Goal: Information Seeking & Learning: Learn about a topic

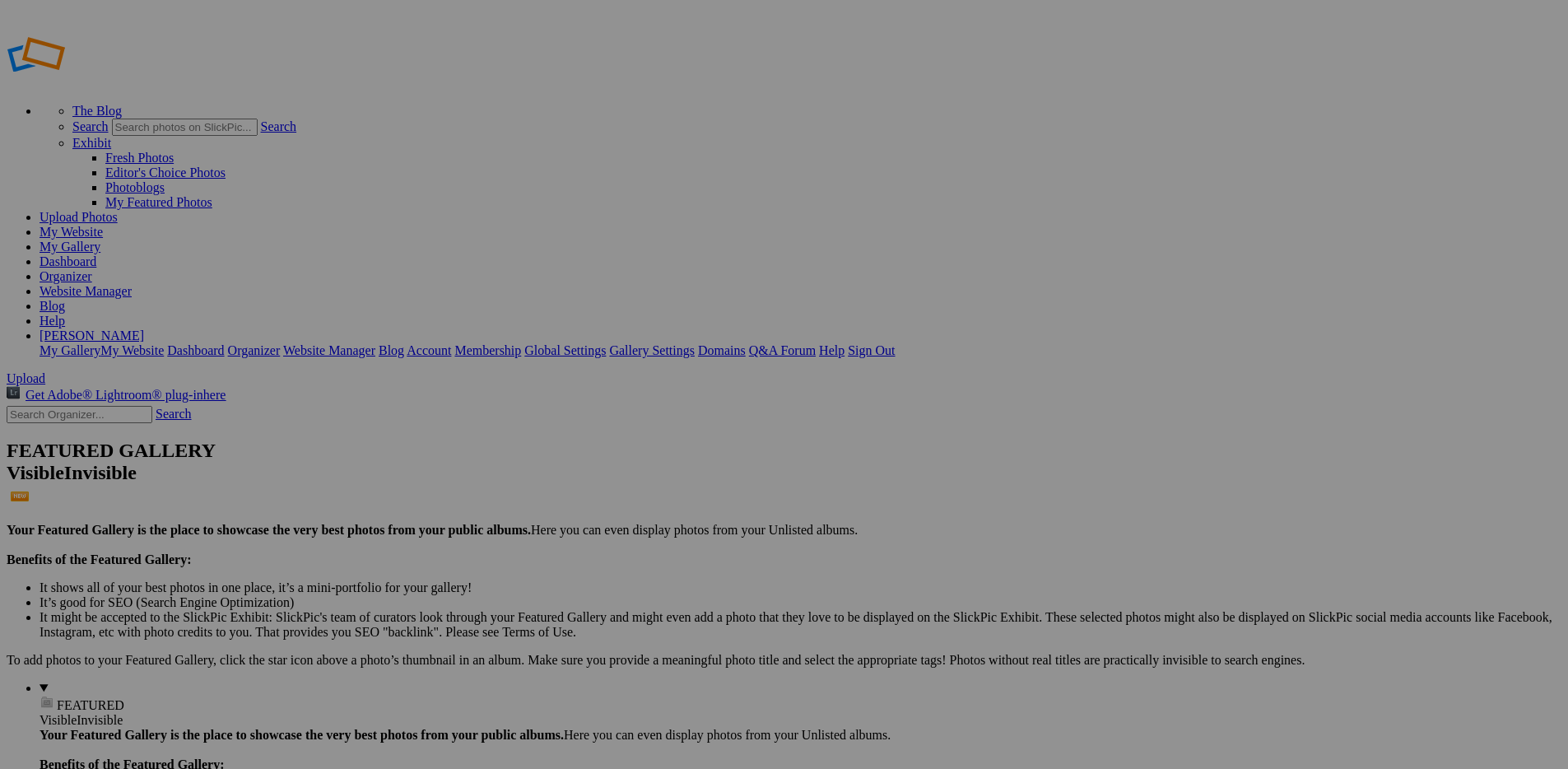
click at [97, 254] on link "Dashboard" at bounding box center [68, 261] width 57 height 14
click at [100, 239] on link "My Gallery" at bounding box center [70, 246] width 61 height 14
click at [132, 284] on link "Website Manager" at bounding box center [86, 290] width 93 height 14
click at [97, 254] on link "Dashboard" at bounding box center [68, 261] width 57 height 14
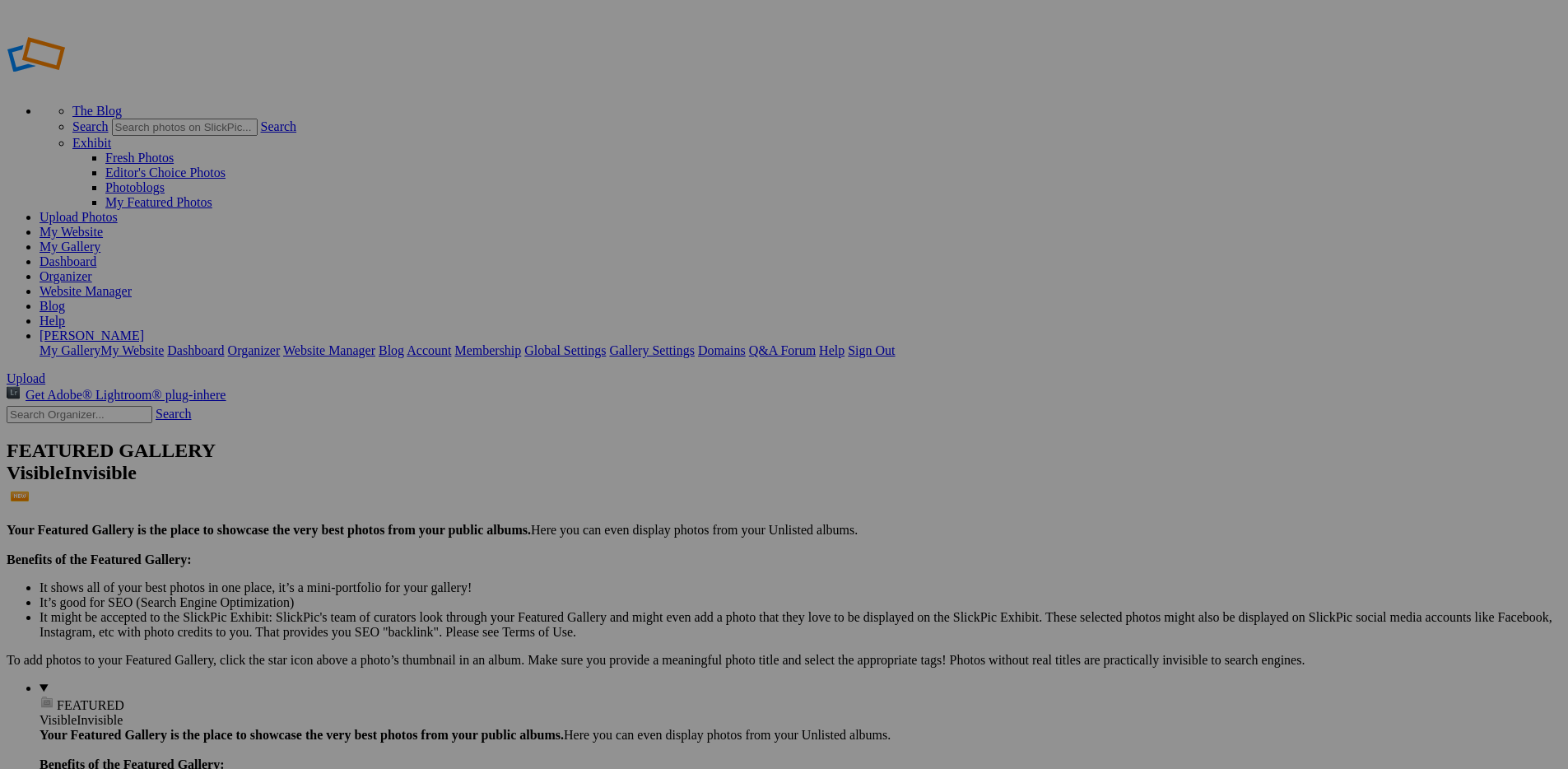
click at [65, 313] on link "Help" at bounding box center [52, 320] width 26 height 14
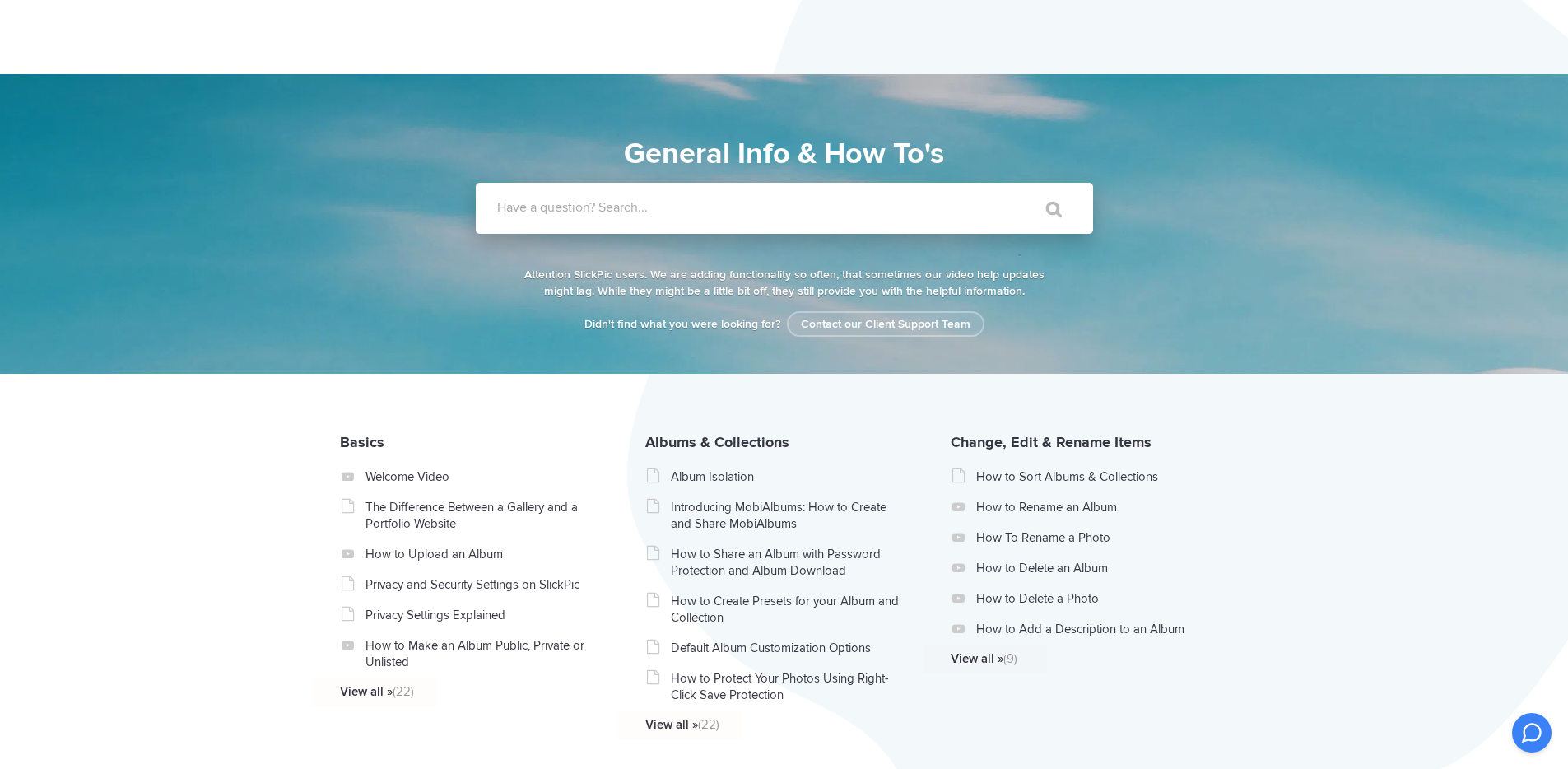
click at [714, 203] on label "Have a question? Search..." at bounding box center [806, 207] width 618 height 17
click at [714, 203] on input "Have a question? Search..." at bounding box center [751, 209] width 550 height 51
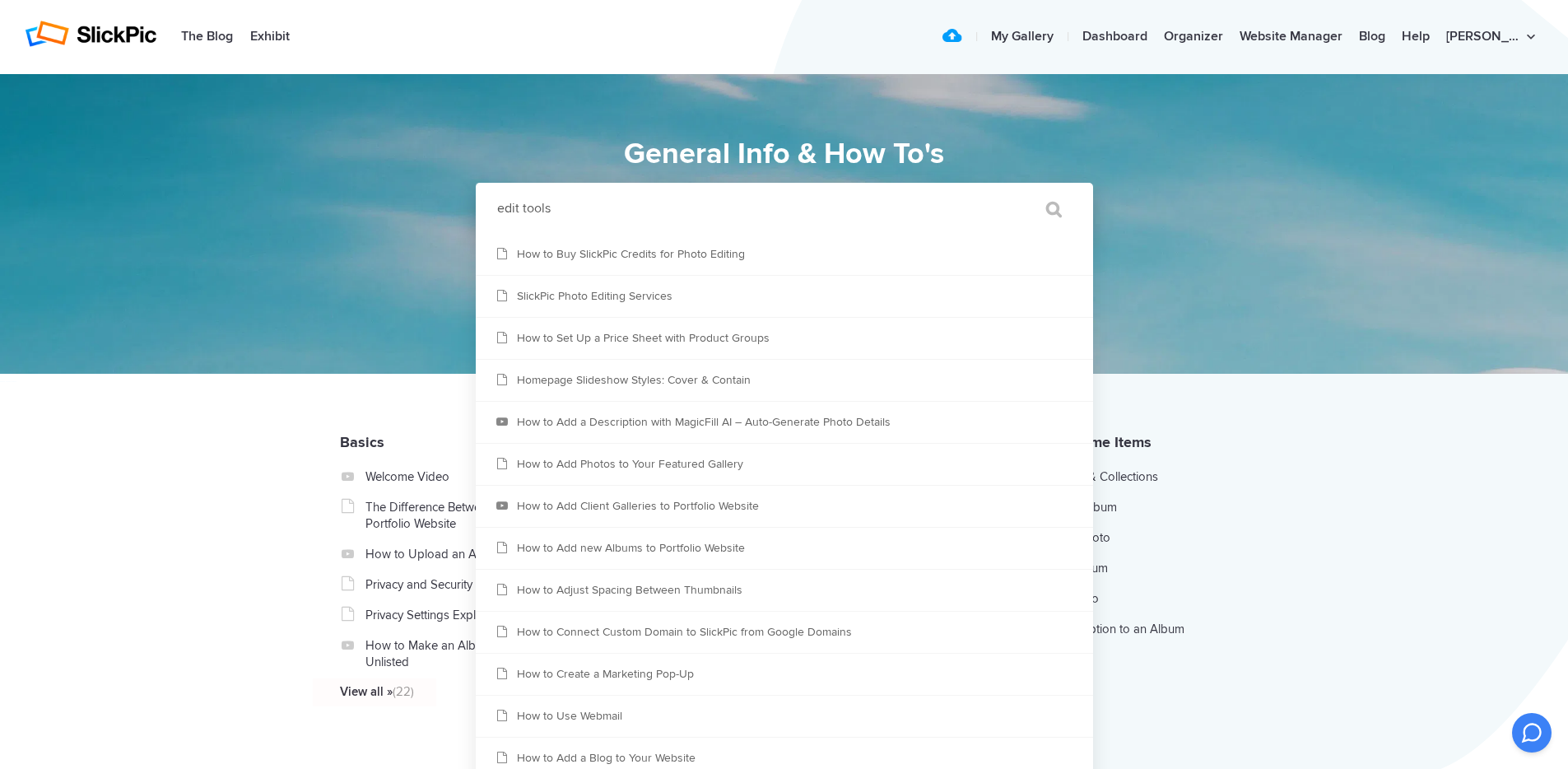
type input "edit tools"
click at [1012, 189] on input "" at bounding box center [1046, 209] width 69 height 39
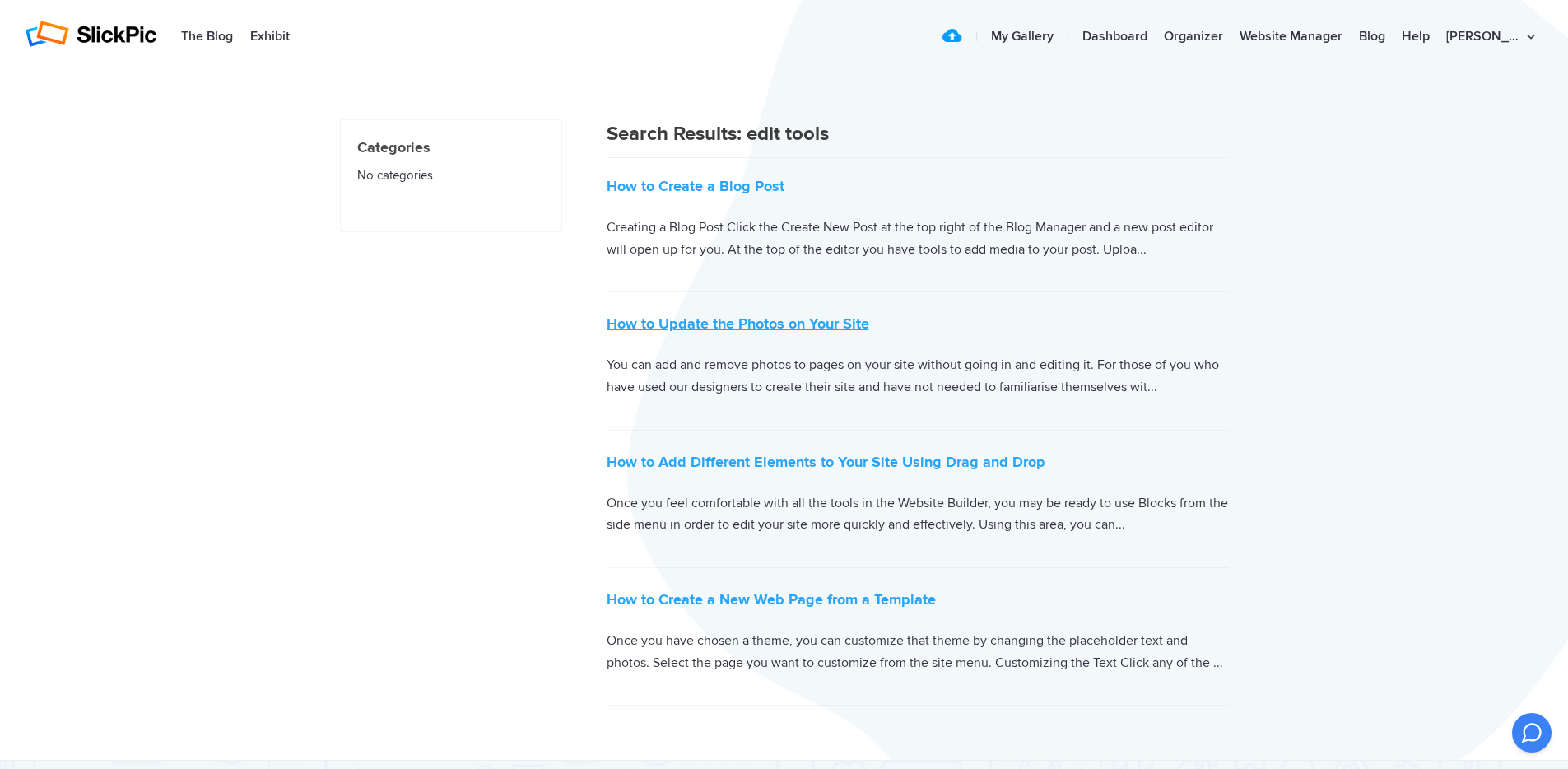
click at [650, 319] on link "How to Update the Photos on Your Site" at bounding box center [738, 323] width 263 height 18
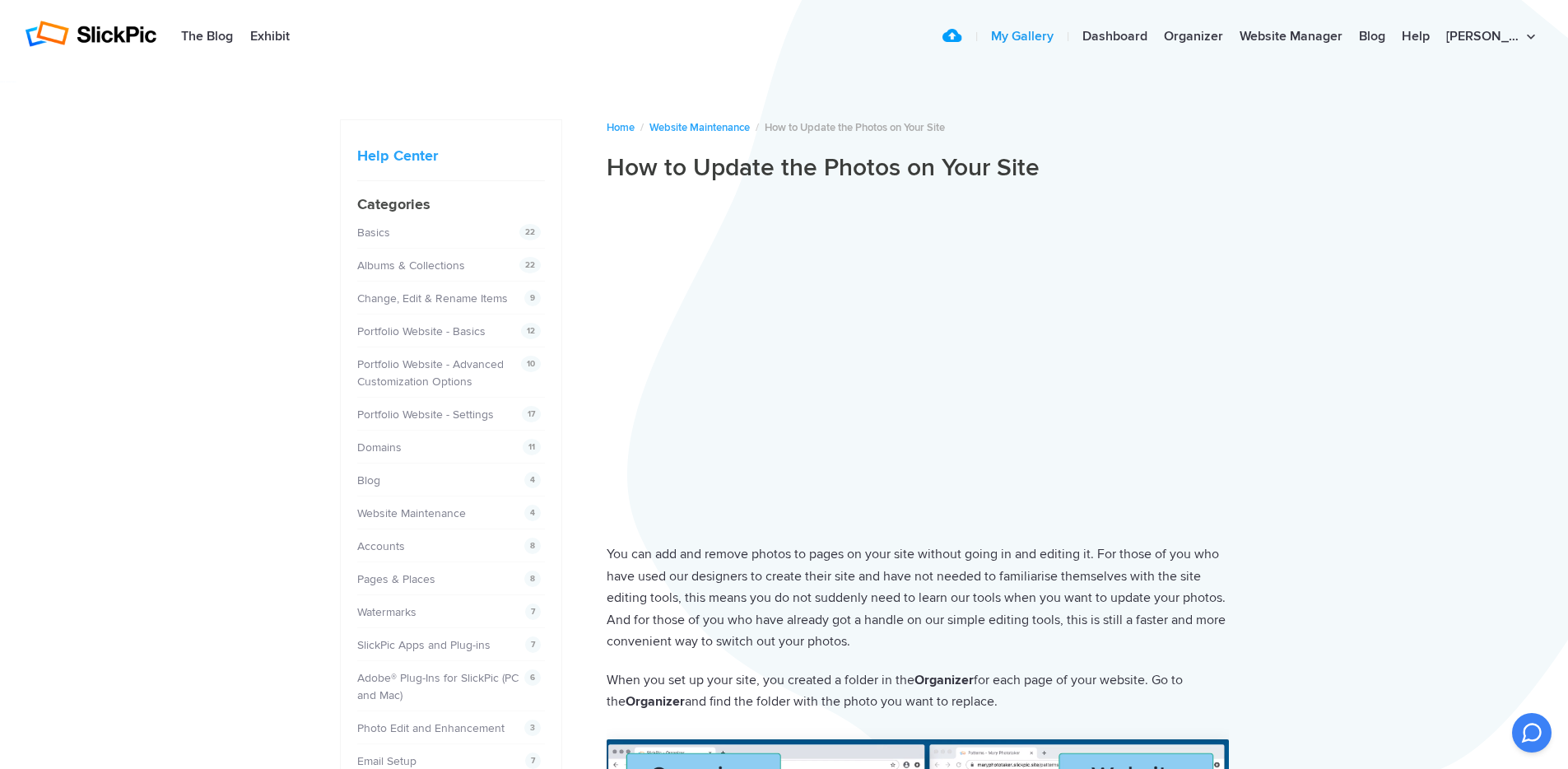
click at [1060, 37] on link "My Gallery" at bounding box center [1022, 36] width 79 height 32
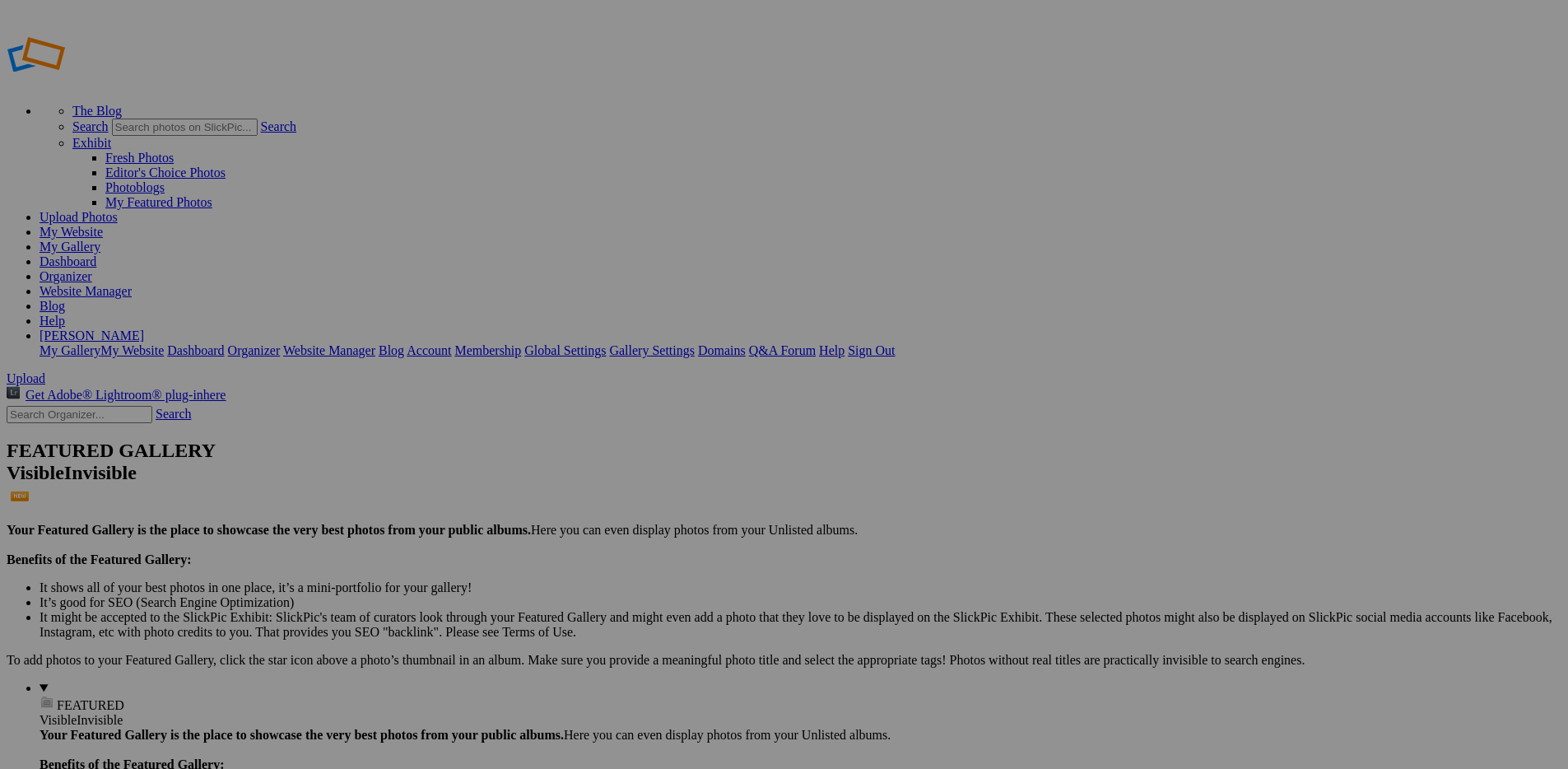
click at [132, 284] on link "Website Manager" at bounding box center [86, 290] width 93 height 14
click at [97, 254] on link "Dashboard" at bounding box center [68, 261] width 57 height 14
click at [132, 284] on link "Website Manager" at bounding box center [86, 290] width 93 height 14
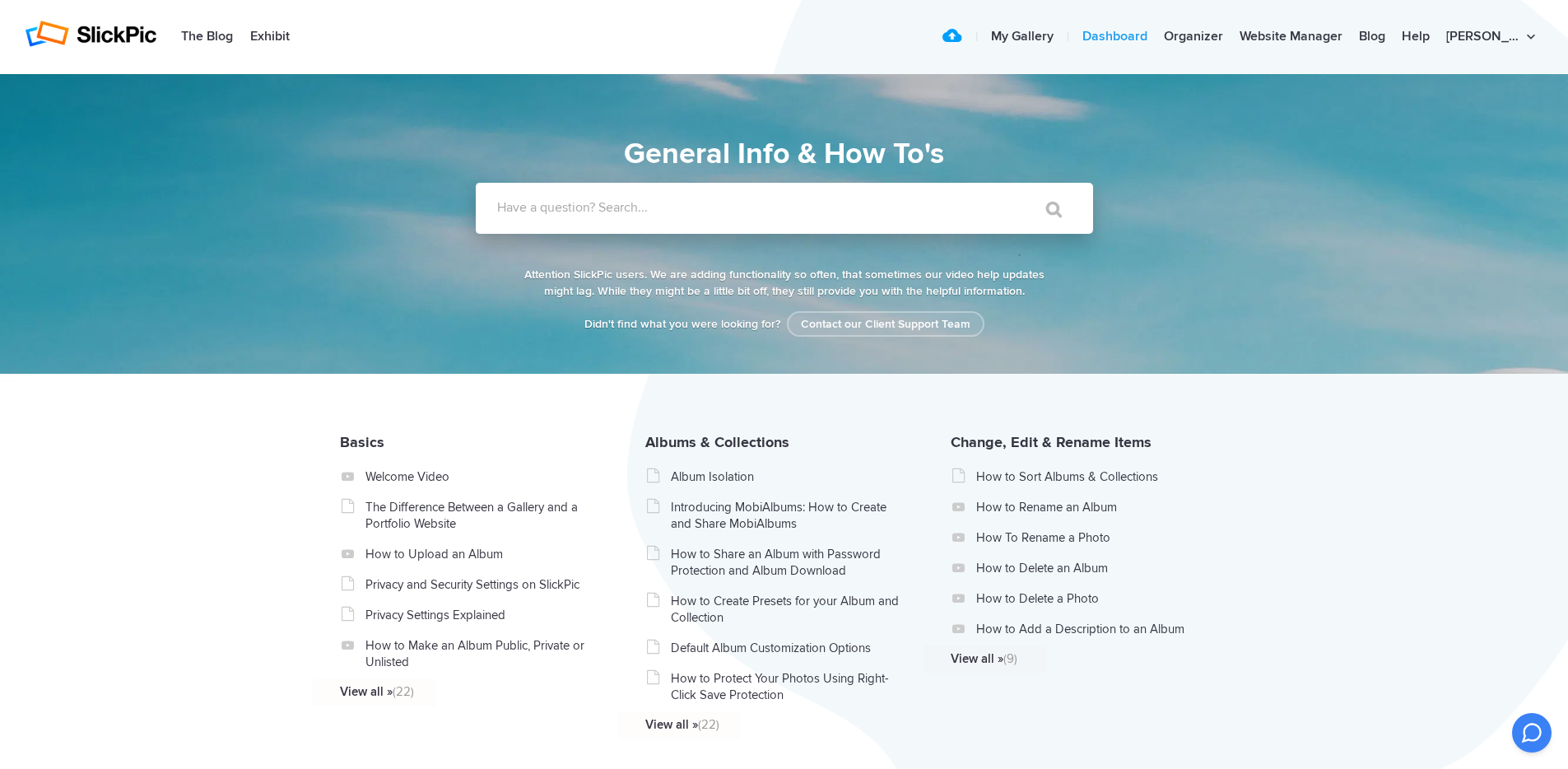
click at [1156, 33] on link "Dashboard" at bounding box center [1115, 36] width 82 height 32
click at [1232, 36] on link "Organizer" at bounding box center [1194, 36] width 76 height 32
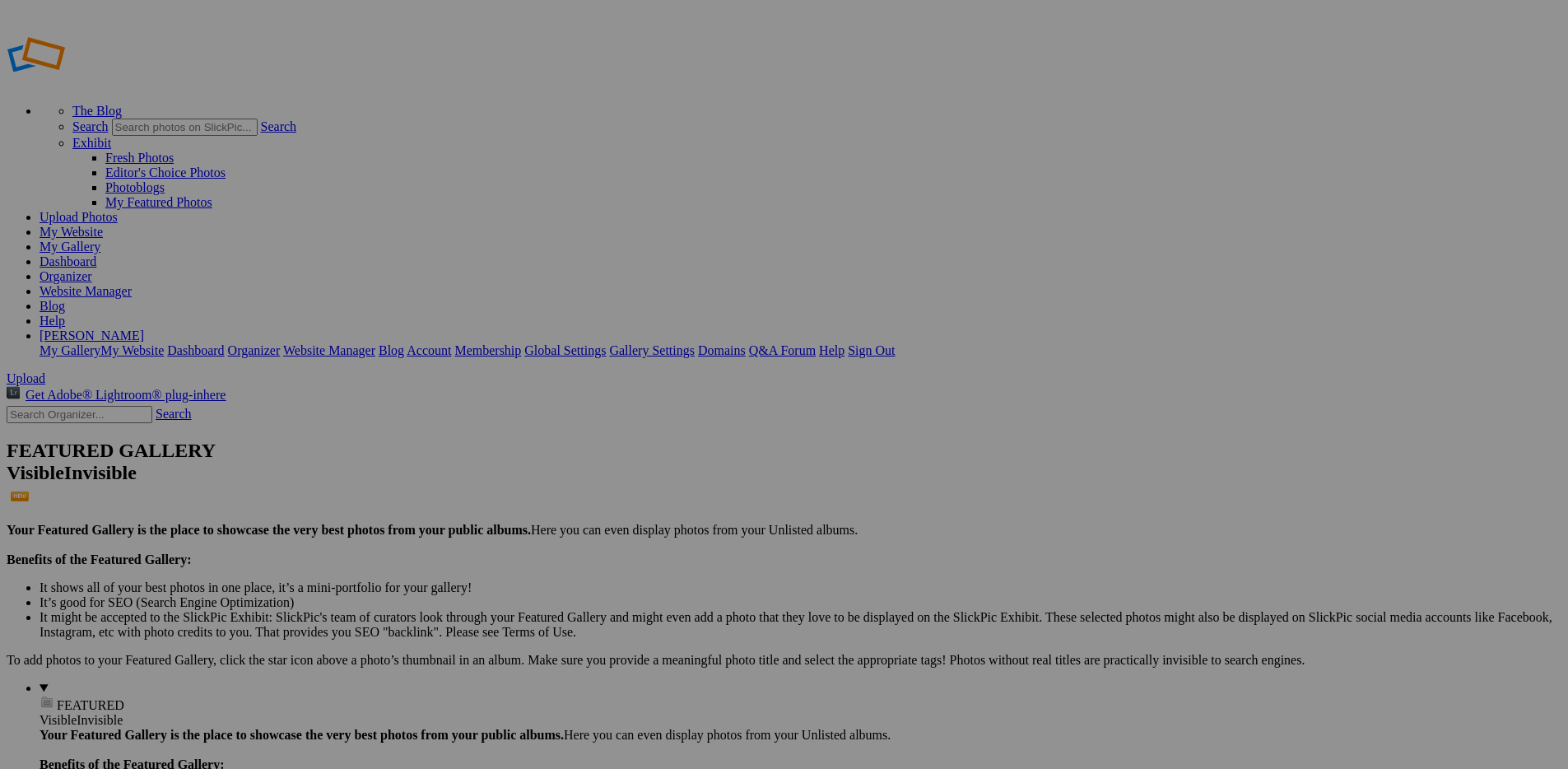
click at [97, 254] on link "Dashboard" at bounding box center [68, 261] width 57 height 14
